Goal: Task Accomplishment & Management: Manage account settings

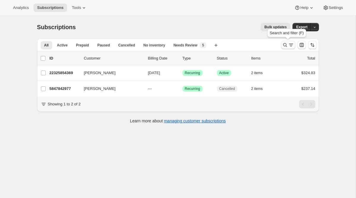
click at [286, 43] on icon "Search and filter results" at bounding box center [285, 45] width 6 height 6
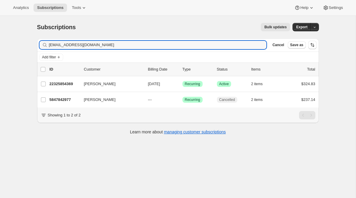
drag, startPoint x: 139, startPoint y: 44, endPoint x: 34, endPoint y: 35, distance: 105.2
click at [34, 35] on div "Filter subscribers [EMAIL_ADDRESS][DOMAIN_NAME] Clear Cancel Save as Add filter…" at bounding box center [175, 87] width 287 height 107
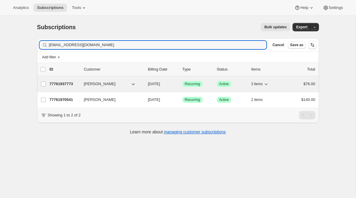
type input "[EMAIL_ADDRESS][DOMAIN_NAME]"
click at [196, 83] on span "Recurring" at bounding box center [192, 83] width 15 height 5
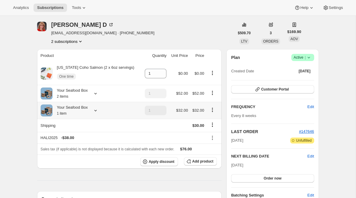
scroll to position [23, 0]
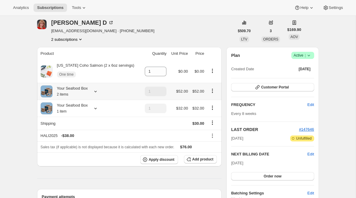
click at [96, 90] on icon at bounding box center [96, 91] width 6 height 6
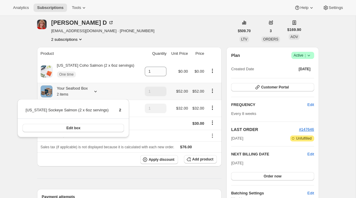
click at [96, 90] on icon at bounding box center [96, 91] width 6 height 6
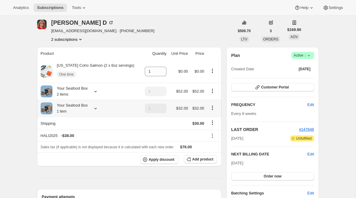
click at [95, 105] on icon at bounding box center [96, 108] width 6 height 6
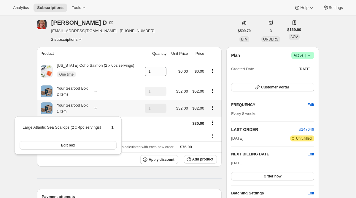
click at [95, 105] on icon at bounding box center [96, 108] width 6 height 6
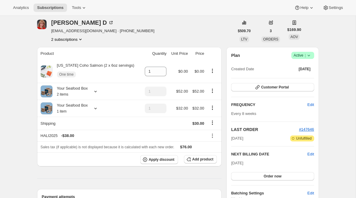
click at [302, 55] on span "Active |" at bounding box center [303, 55] width 18 height 6
click at [295, 77] on span "Cancel subscription" at bounding box center [301, 77] width 34 height 4
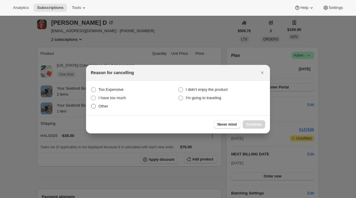
click at [106, 108] on span "Other" at bounding box center [104, 106] width 10 height 4
click at [91, 104] on input "Other" at bounding box center [91, 104] width 0 height 0
radio input "true"
click at [254, 124] on span "Continue" at bounding box center [254, 124] width 15 height 5
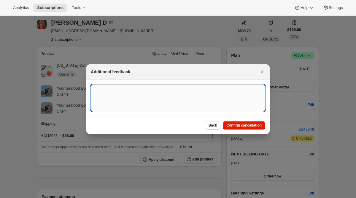
click at [147, 90] on textarea ":r2el:" at bounding box center [178, 97] width 175 height 27
type textarea "Duplicate"
click at [246, 124] on span "Confirm cancellation" at bounding box center [244, 125] width 35 height 5
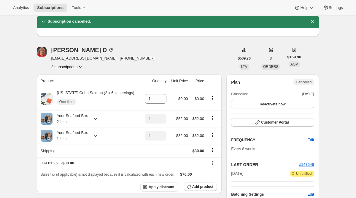
click at [76, 67] on button "2 subscriptions" at bounding box center [67, 67] width 32 height 6
click at [72, 86] on span "77761970541" at bounding box center [66, 88] width 41 height 6
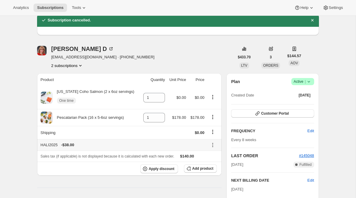
scroll to position [32, 0]
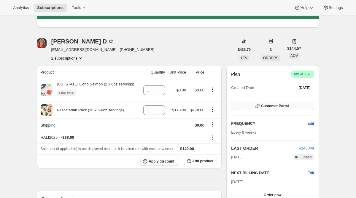
click at [266, 108] on button "Customer Portal" at bounding box center [272, 106] width 83 height 8
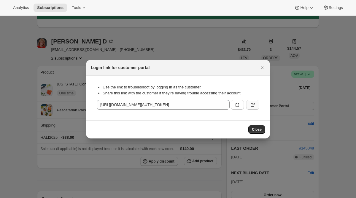
click at [253, 105] on icon ":r2m8:" at bounding box center [254, 103] width 2 height 2
click at [261, 65] on icon "Close" at bounding box center [263, 67] width 6 height 6
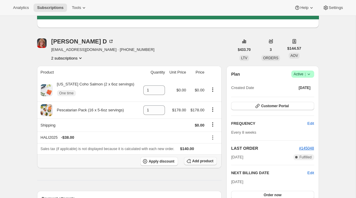
click at [194, 162] on span "Add product" at bounding box center [202, 160] width 21 height 5
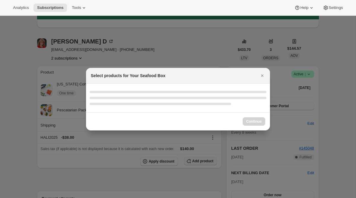
scroll to position [0, 0]
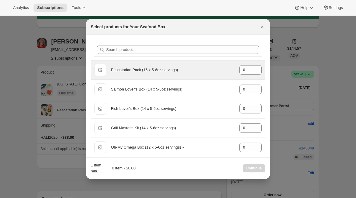
click at [168, 71] on div "Pescatarian Pack (16 x 5-6oz servings)" at bounding box center [173, 70] width 124 height 6
click at [258, 67] on icon ":r2n5:" at bounding box center [258, 68] width 6 height 6
type input "1"
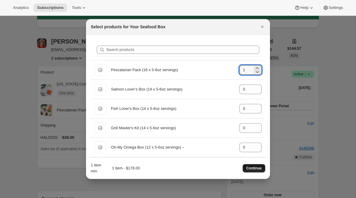
click at [248, 168] on span "Continue" at bounding box center [254, 167] width 15 height 5
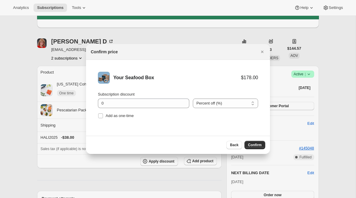
click at [262, 149] on div "Back Confirm" at bounding box center [178, 144] width 184 height 18
click at [260, 146] on span "Confirm" at bounding box center [255, 144] width 14 height 5
